Goal: Book appointment/travel/reservation

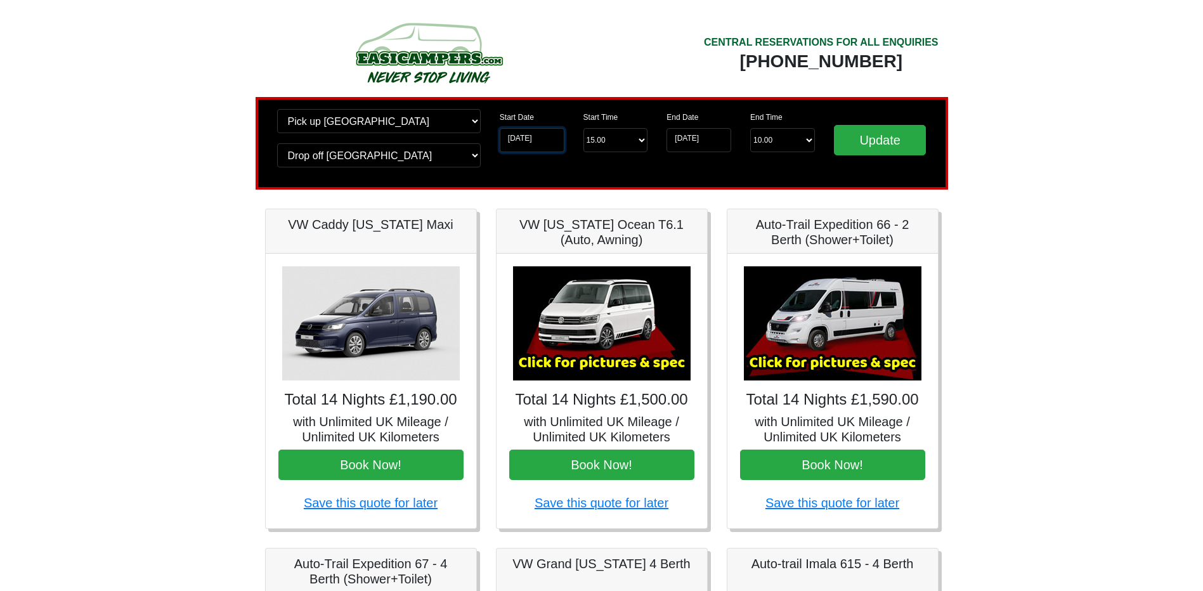
click at [534, 137] on input "[DATE]" at bounding box center [532, 140] width 65 height 24
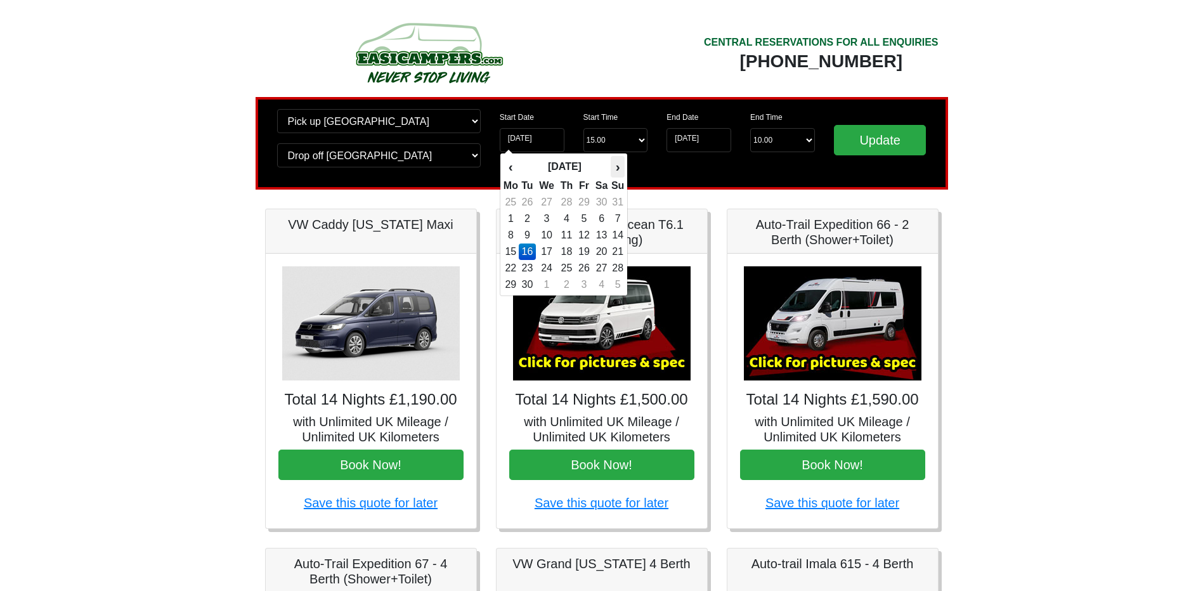
click at [617, 166] on th "›" at bounding box center [618, 167] width 14 height 22
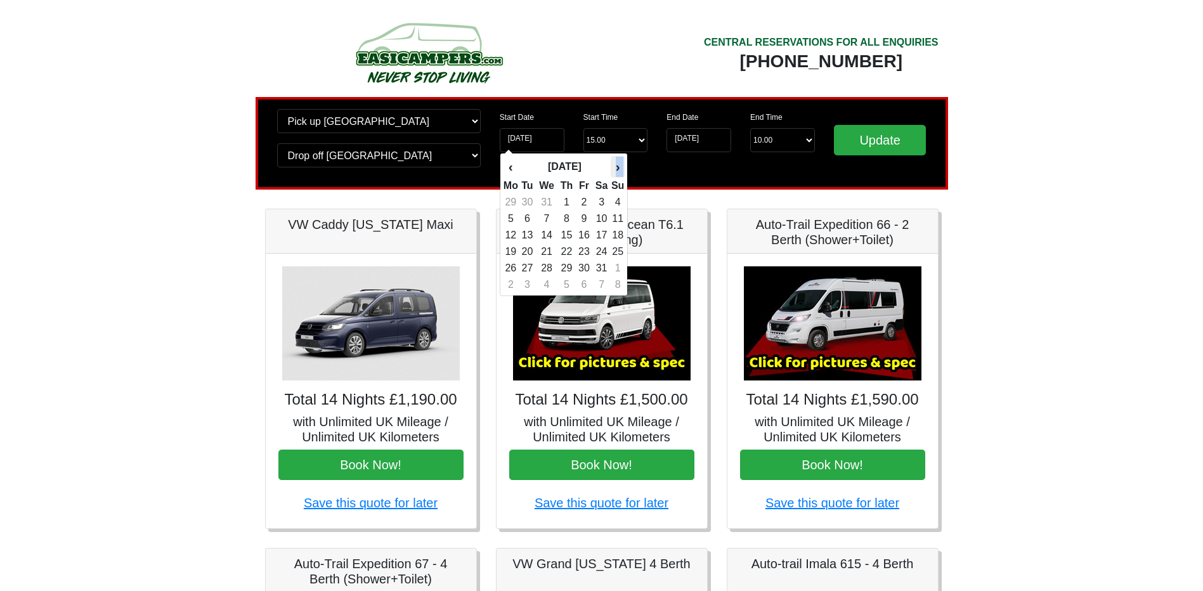
click at [617, 166] on th "›" at bounding box center [618, 167] width 14 height 22
click at [617, 165] on th "›" at bounding box center [618, 167] width 14 height 22
click at [618, 168] on th "›" at bounding box center [618, 167] width 14 height 22
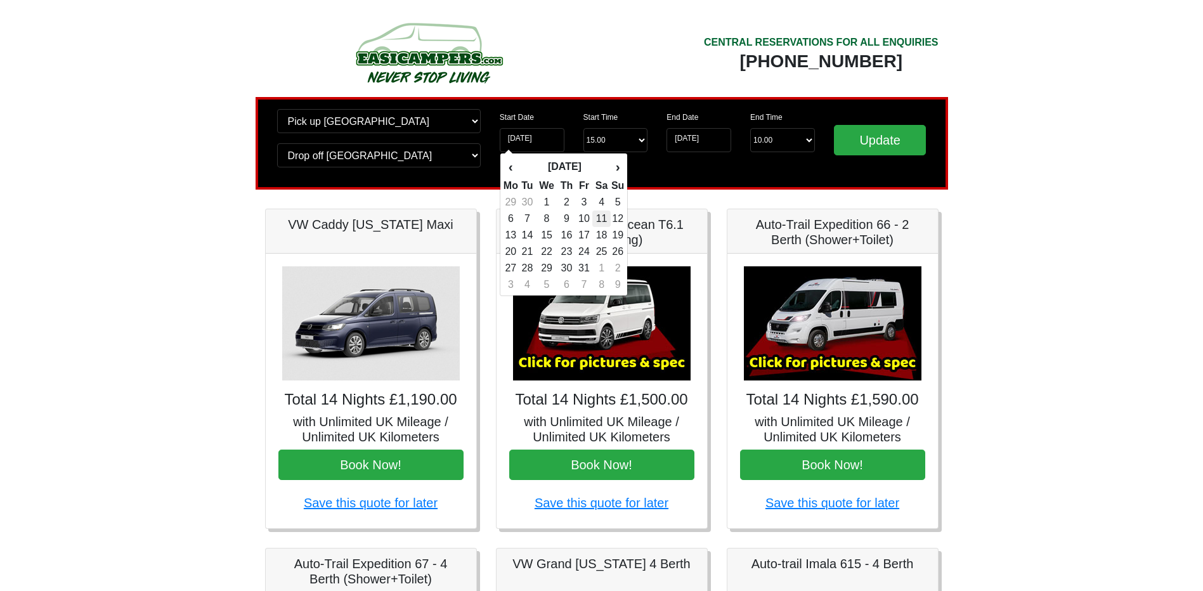
click at [607, 219] on td "11" at bounding box center [601, 218] width 18 height 16
type input "[DATE]"
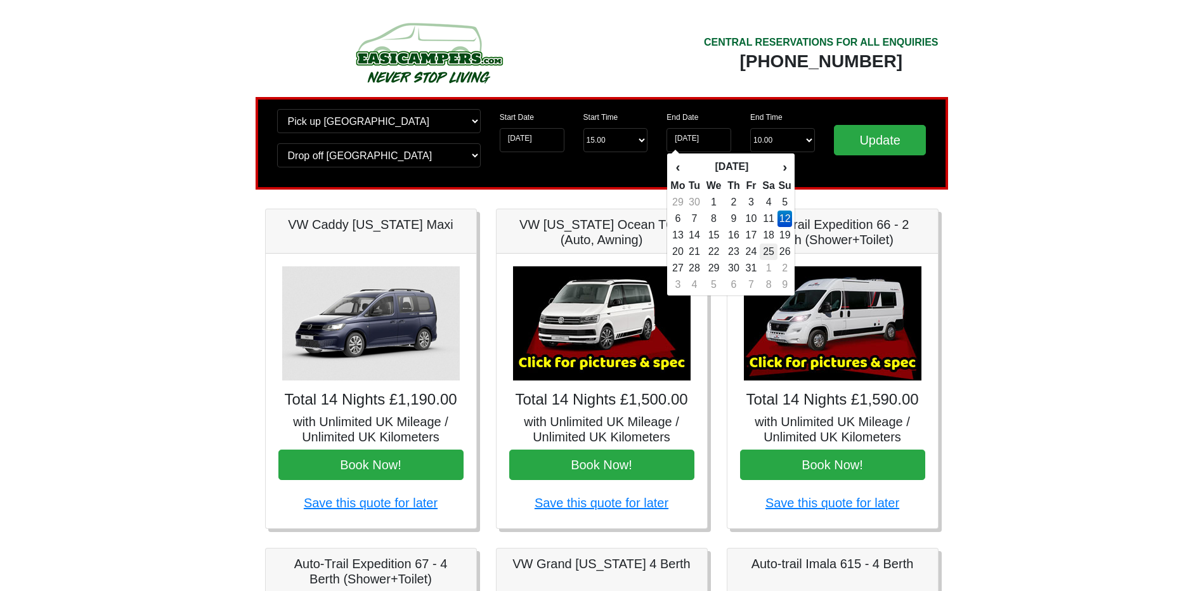
click at [767, 250] on td "25" at bounding box center [769, 251] width 18 height 16
type input "[DATE]"
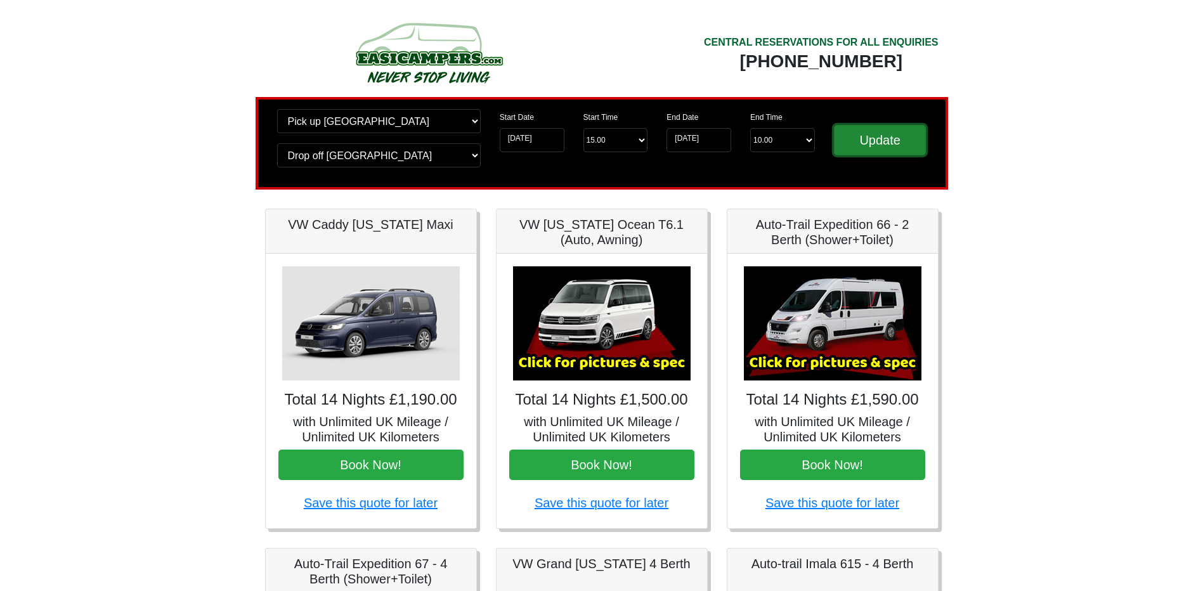
click at [894, 145] on input "Update" at bounding box center [880, 140] width 93 height 30
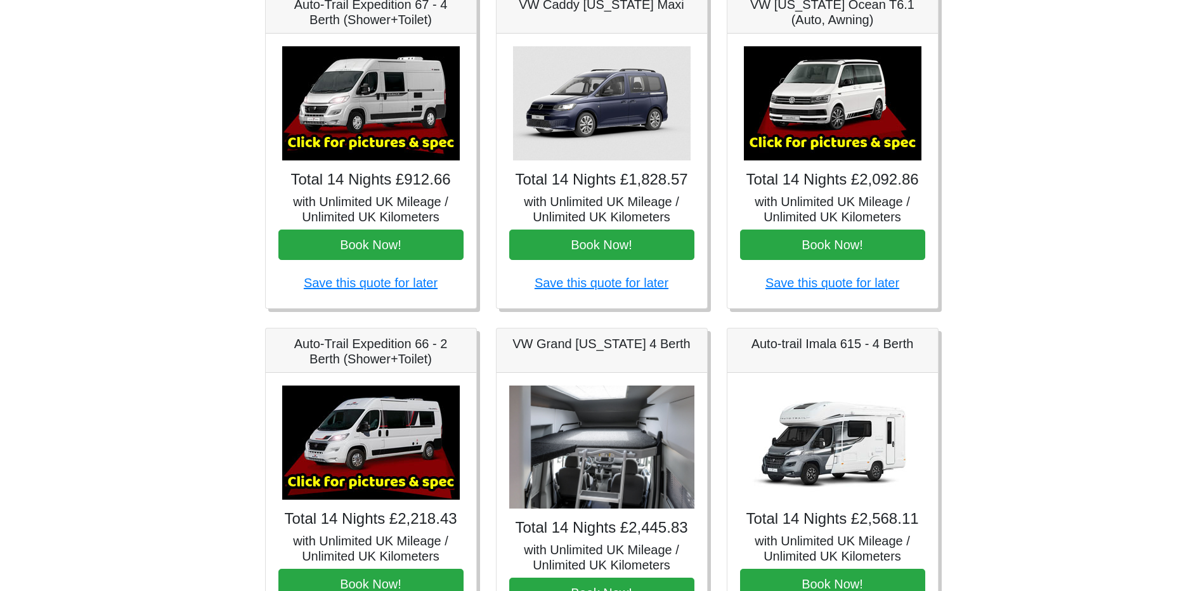
scroll to position [127, 0]
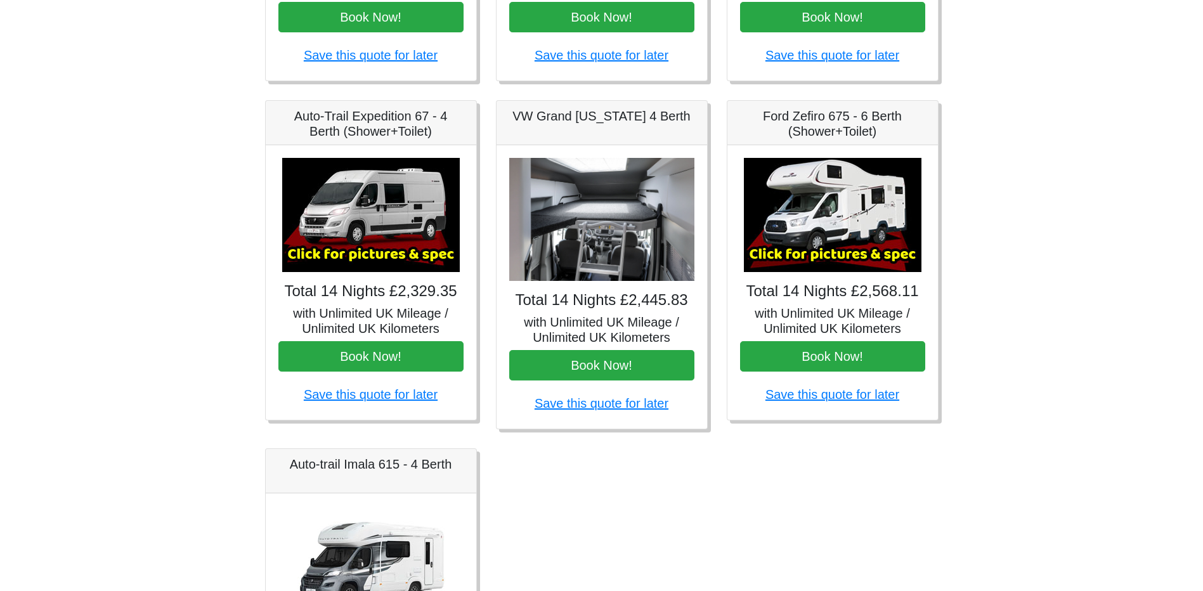
scroll to position [444, 0]
